Goal: Task Accomplishment & Management: Manage account settings

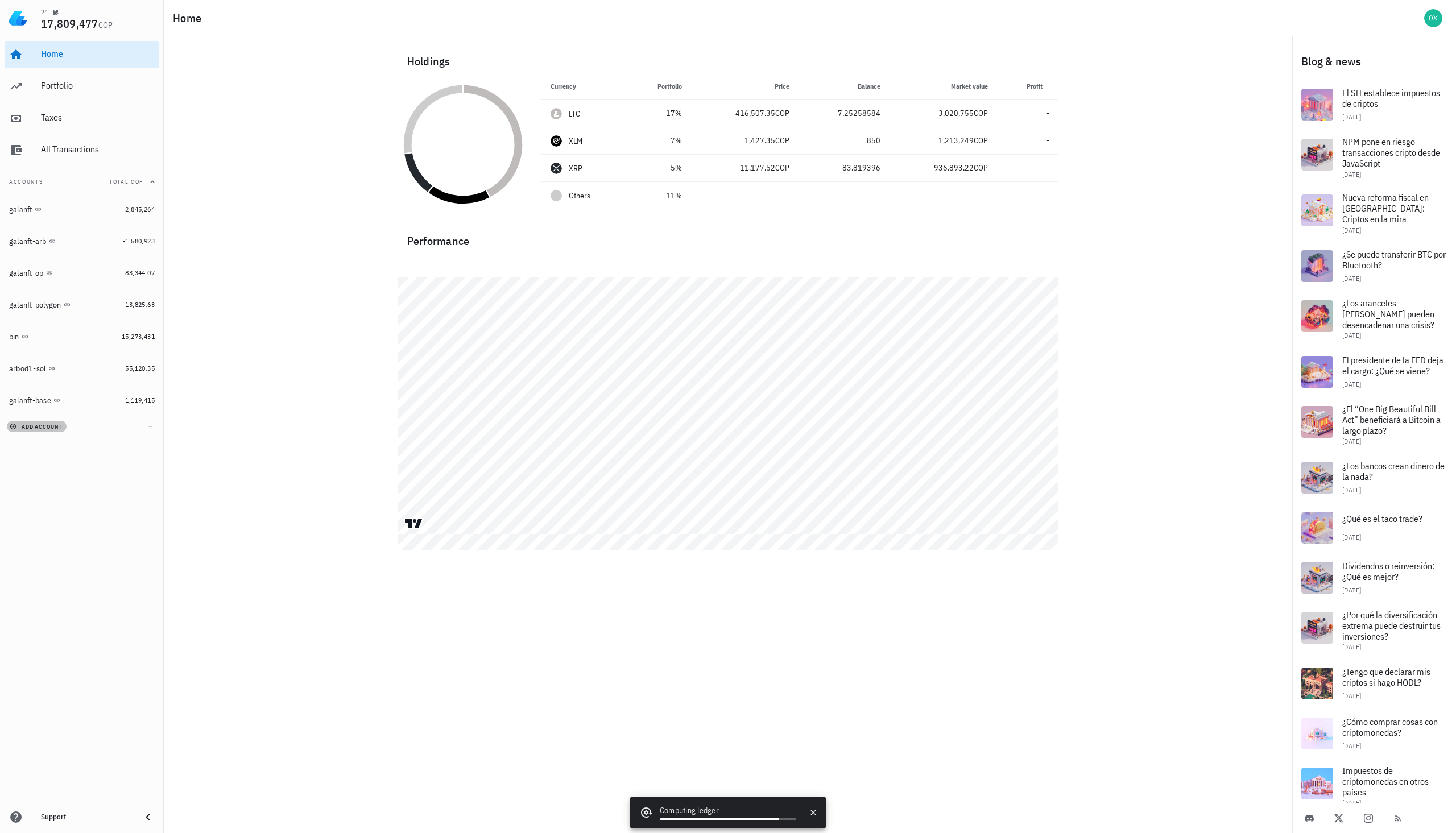
click at [50, 427] on span "add account" at bounding box center [37, 427] width 50 height 7
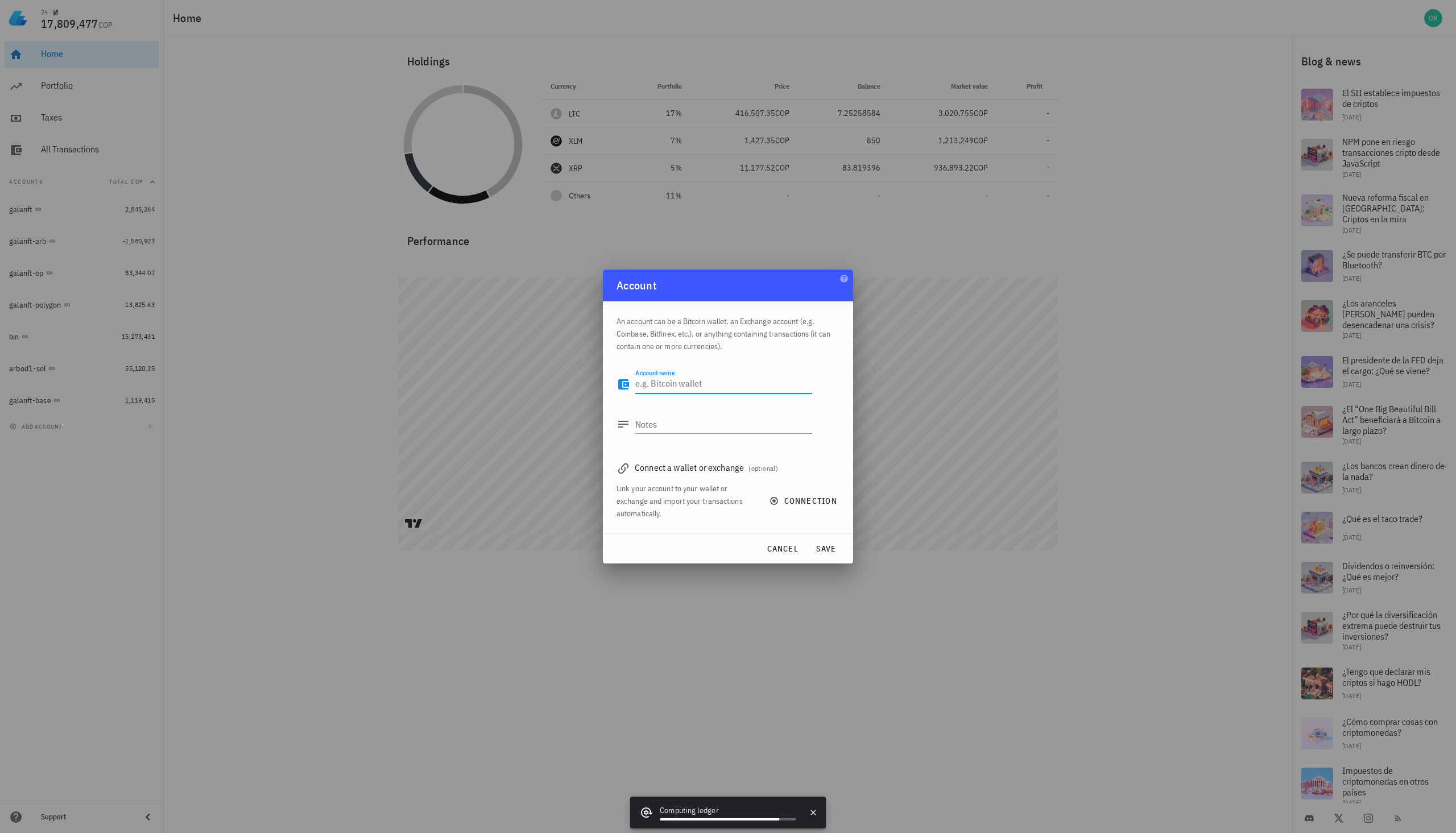
click at [666, 383] on textarea "Account name" at bounding box center [724, 383] width 177 height 18
type textarea "bitg"
click at [803, 502] on span "connection" at bounding box center [804, 501] width 65 height 10
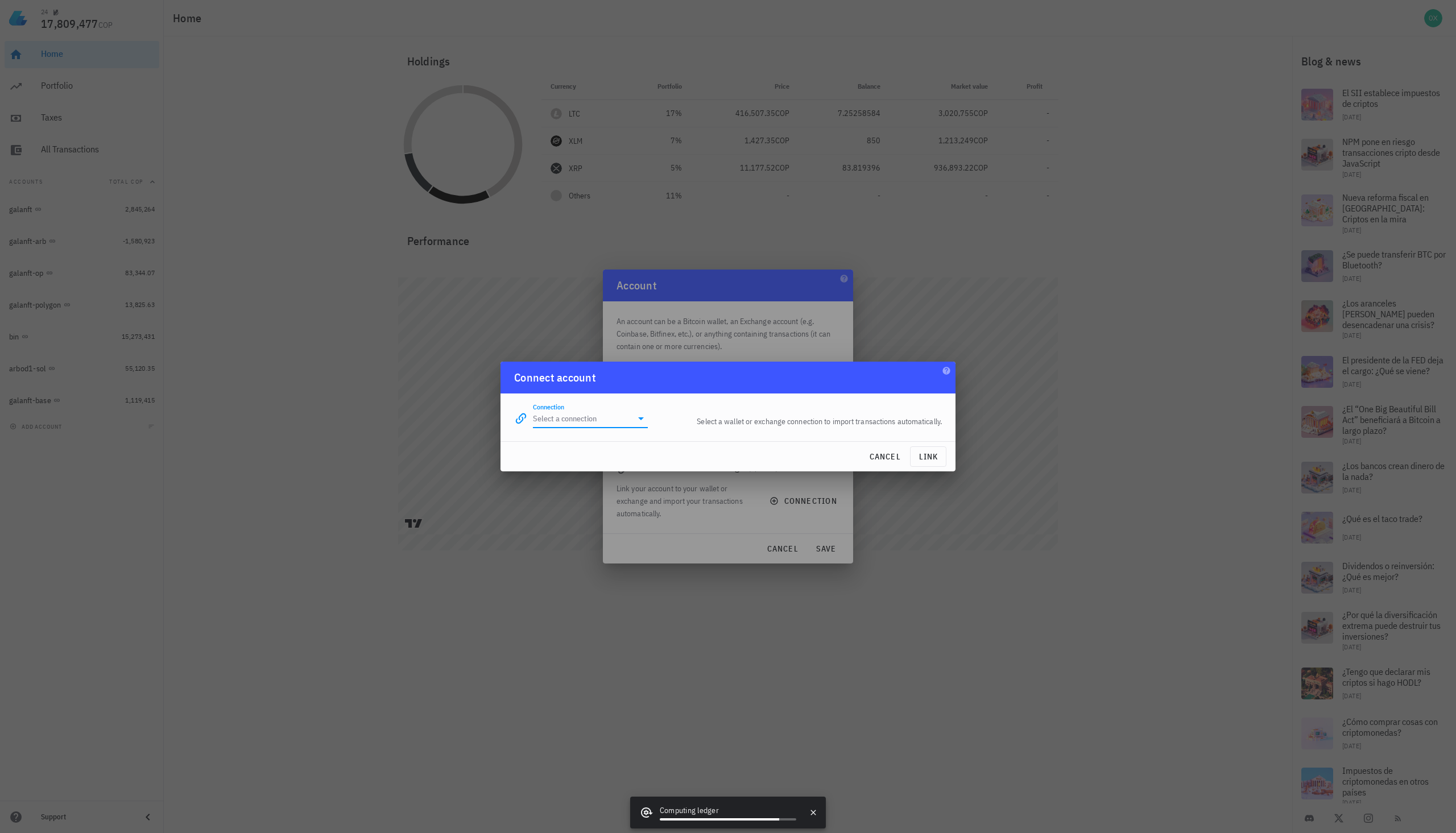
click at [608, 418] on input "Connection" at bounding box center [582, 418] width 99 height 18
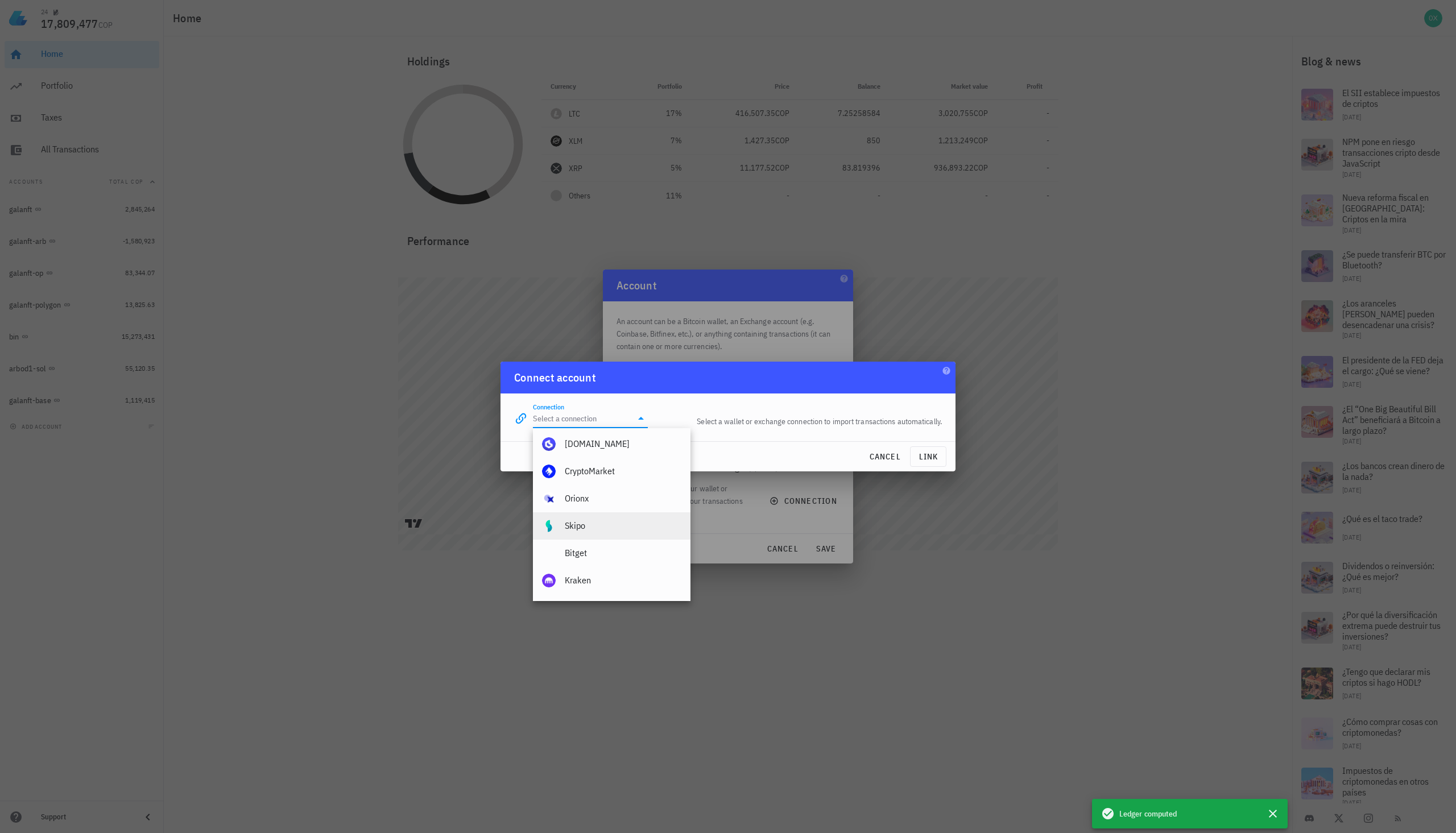
scroll to position [114, 0]
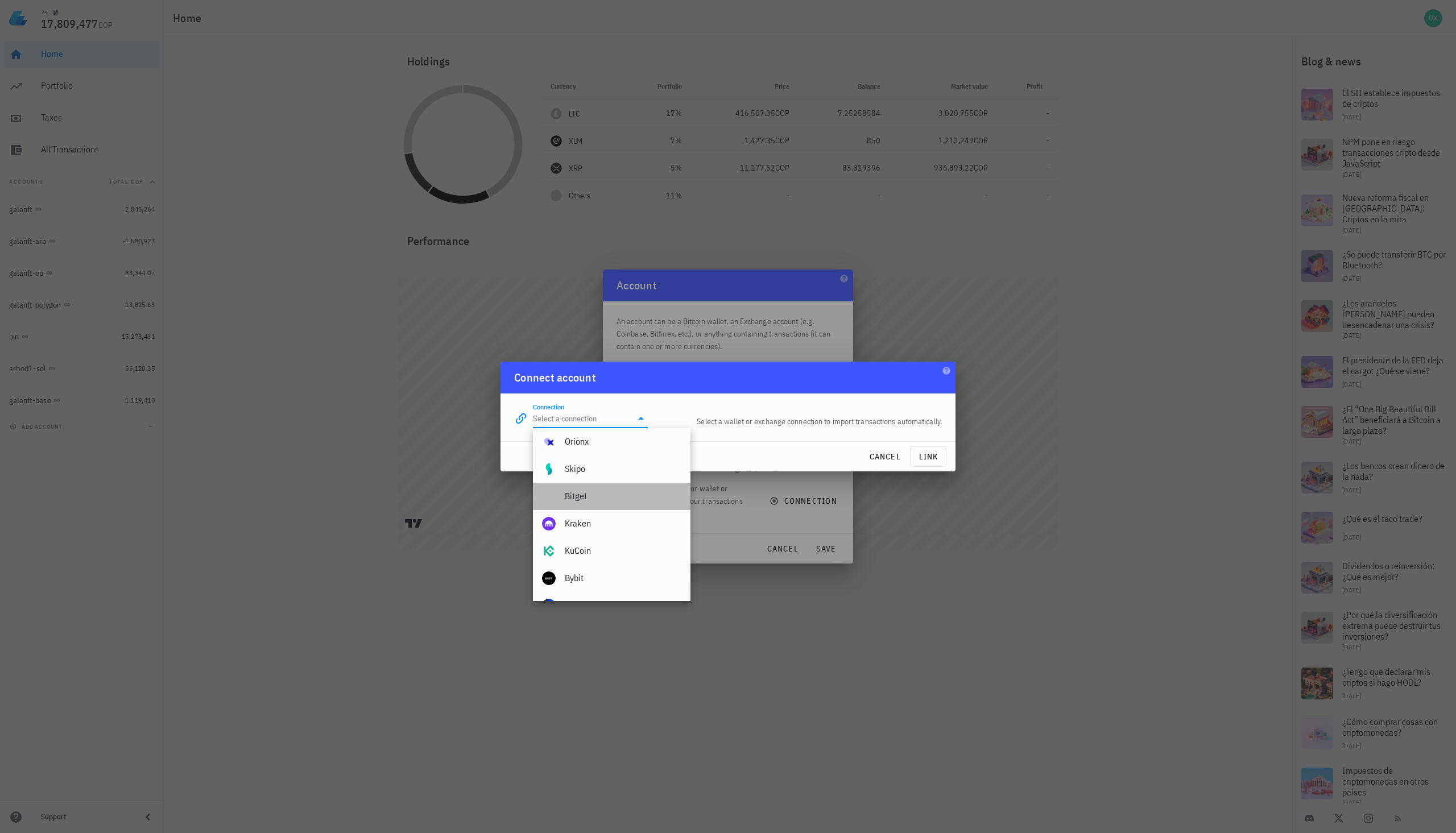
click at [592, 497] on div "Bitget" at bounding box center [623, 496] width 117 height 11
type input "Bitget"
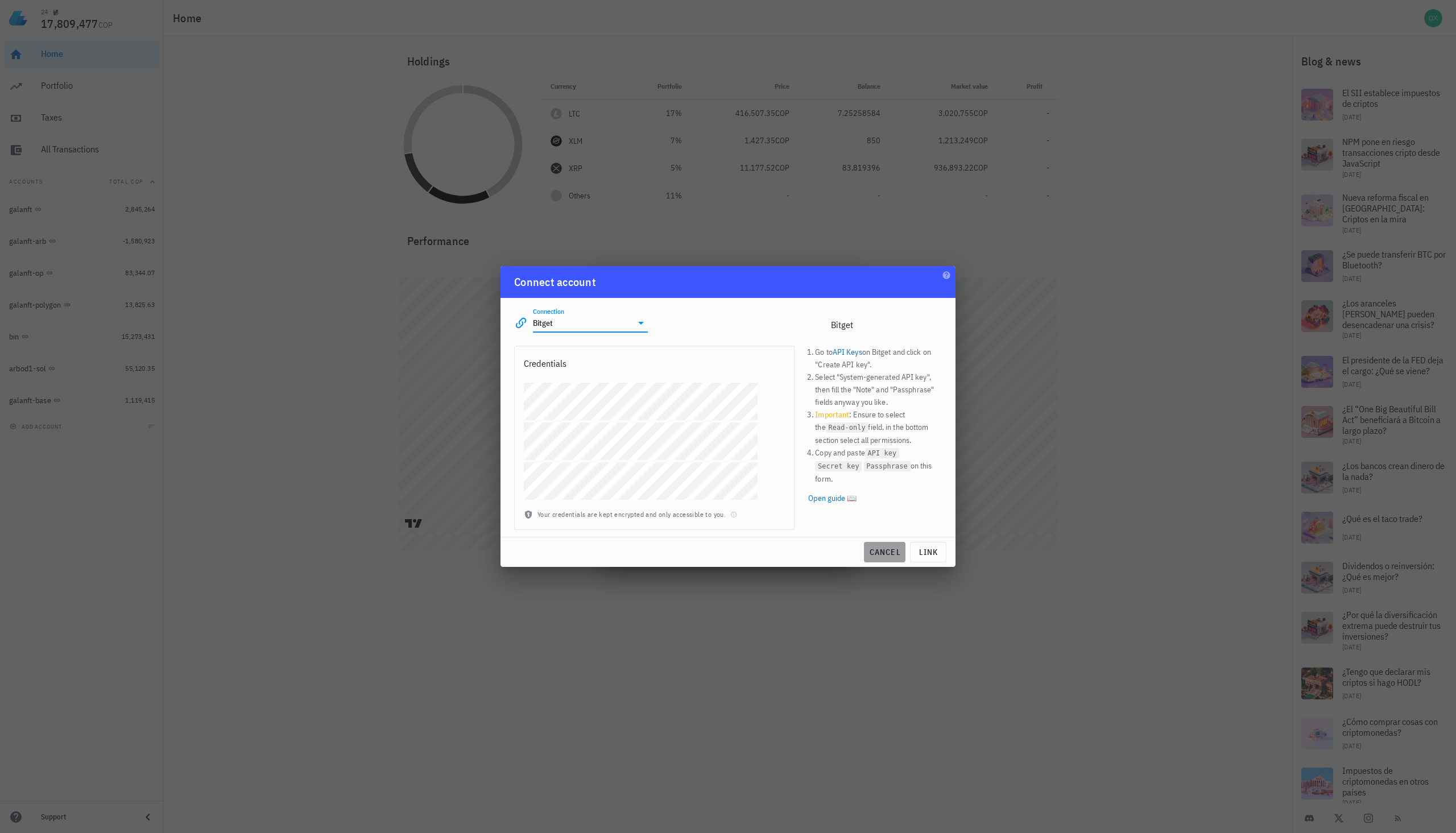
click at [884, 552] on span "cancel" at bounding box center [885, 552] width 32 height 10
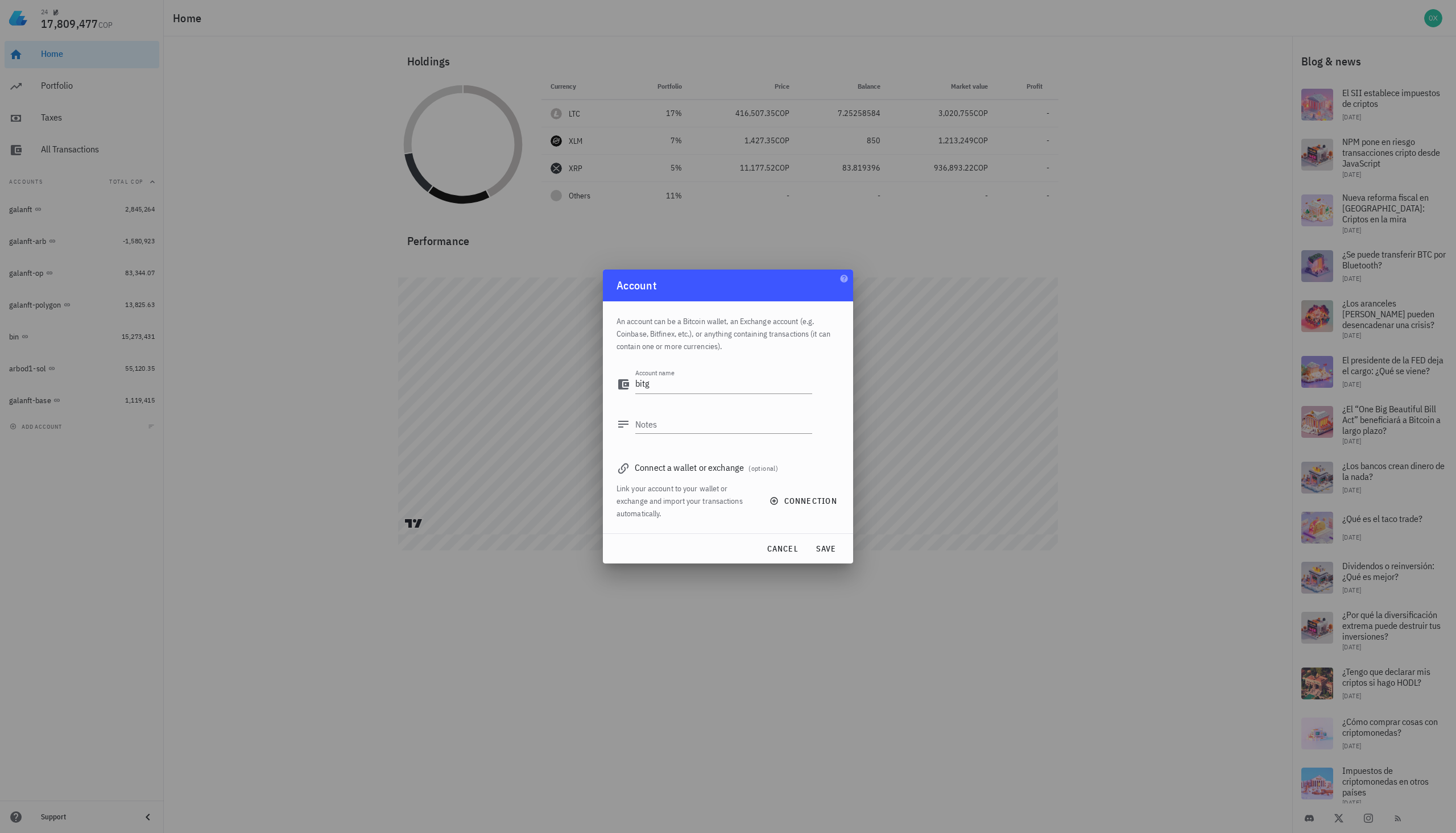
click at [1239, 53] on div at bounding box center [728, 416] width 1456 height 833
click at [781, 550] on span "cancel" at bounding box center [782, 548] width 32 height 10
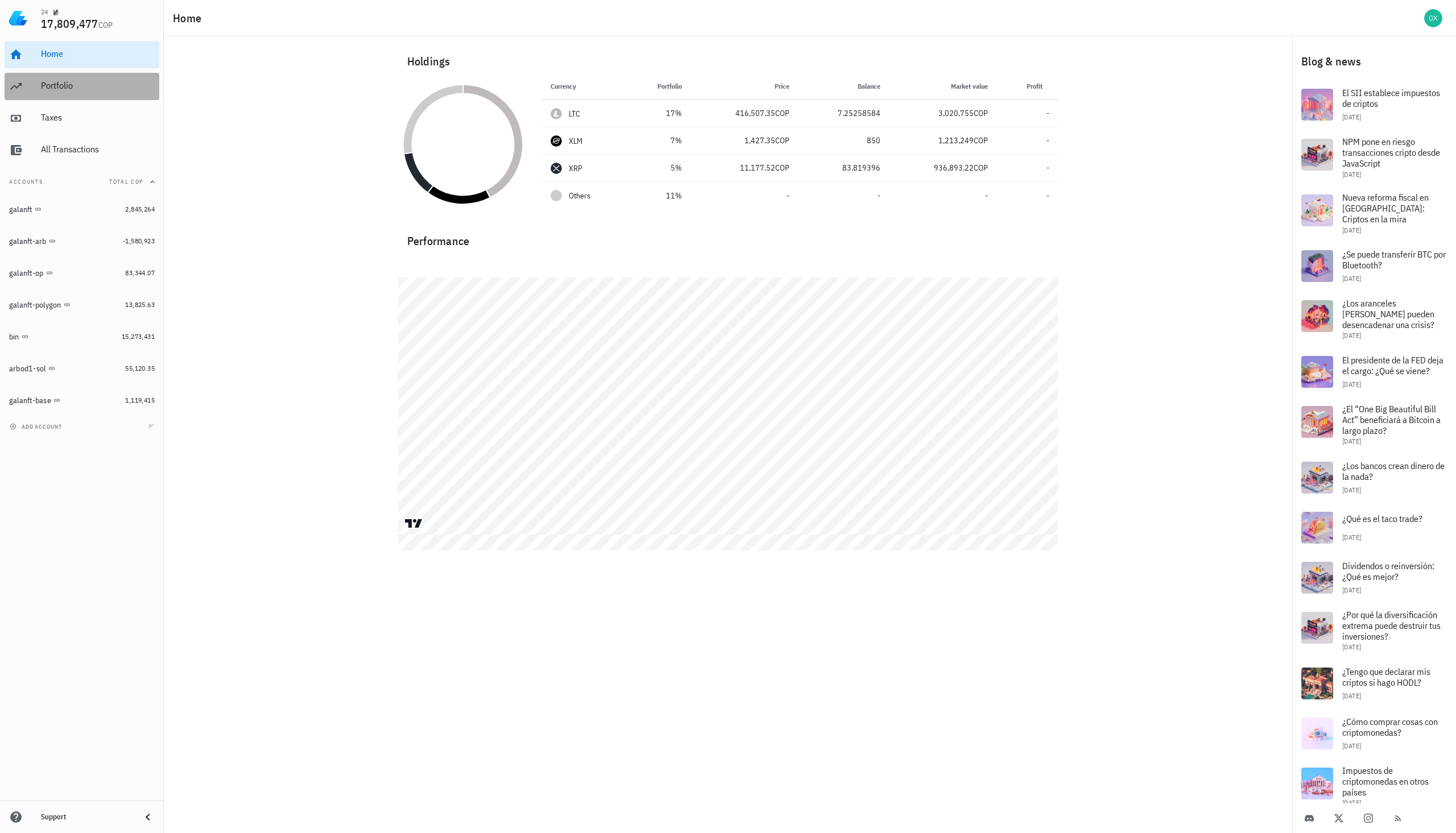
click at [55, 89] on div "Portfolio" at bounding box center [98, 85] width 114 height 11
click at [48, 116] on div "Taxes" at bounding box center [98, 117] width 114 height 11
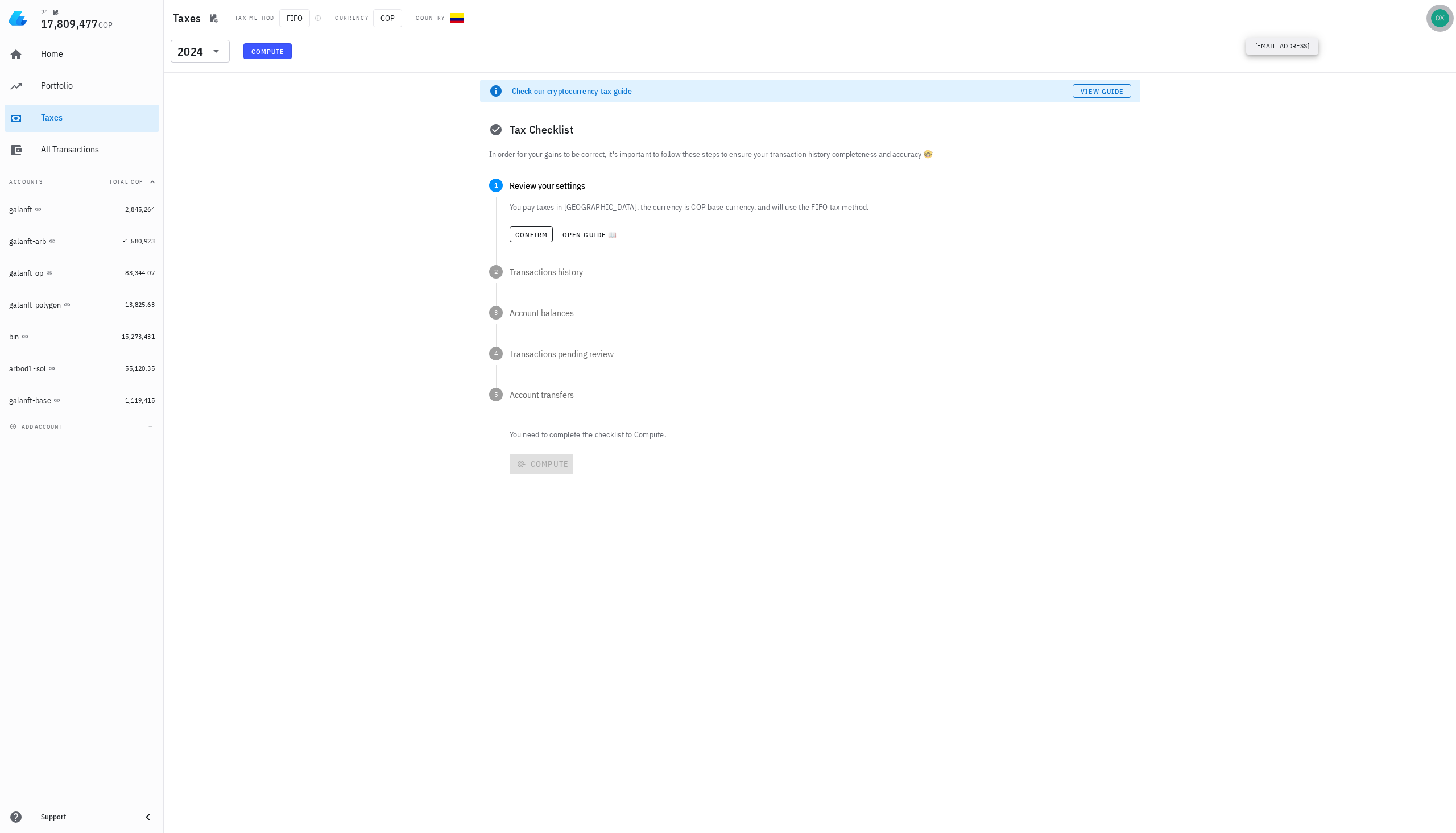
click at [1439, 17] on div "avatar" at bounding box center [1439, 18] width 18 height 18
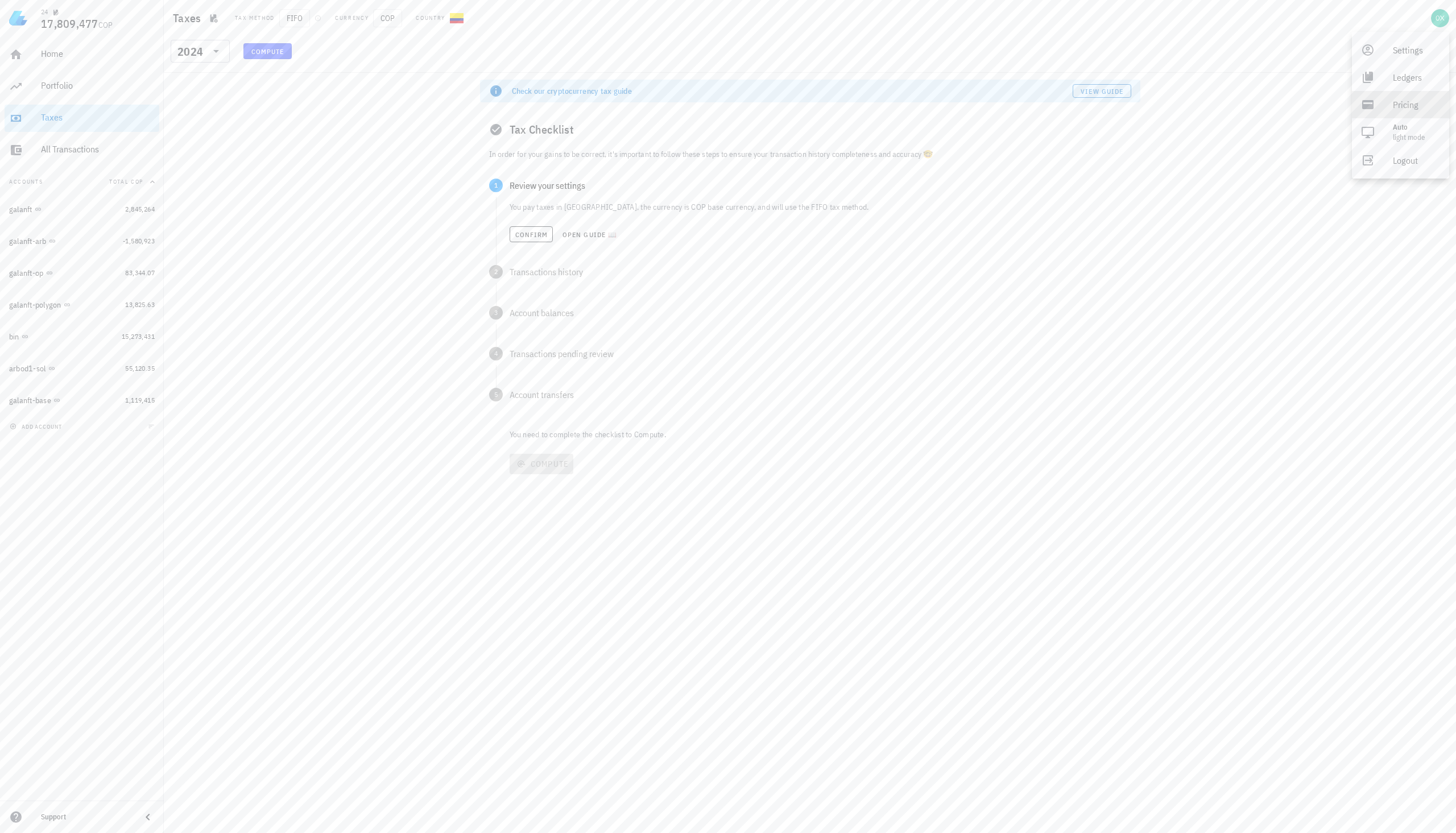
click at [1382, 96] on link "Pricing" at bounding box center [1400, 104] width 97 height 27
